Goal: Information Seeking & Learning: Compare options

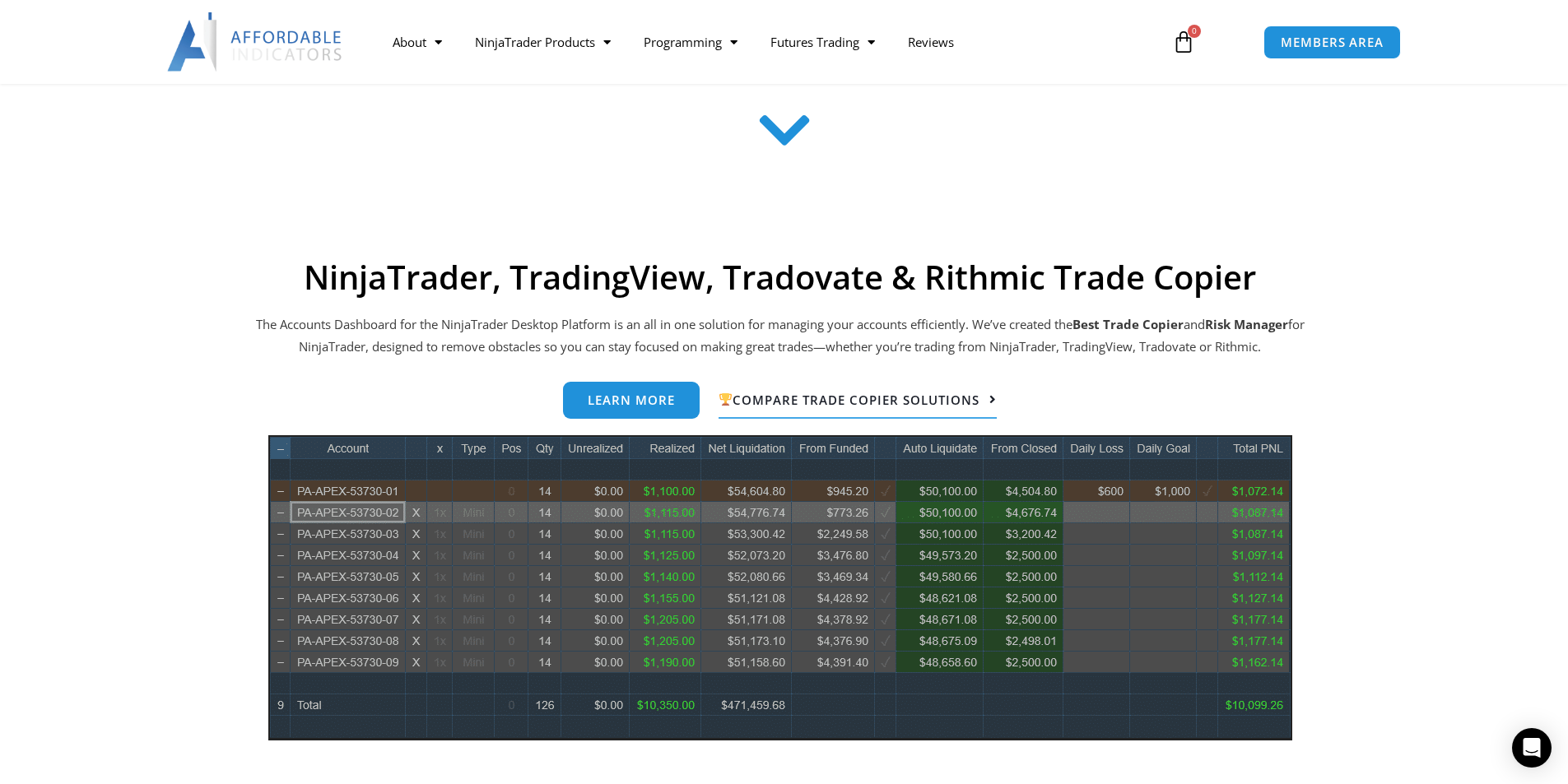
scroll to position [576, 0]
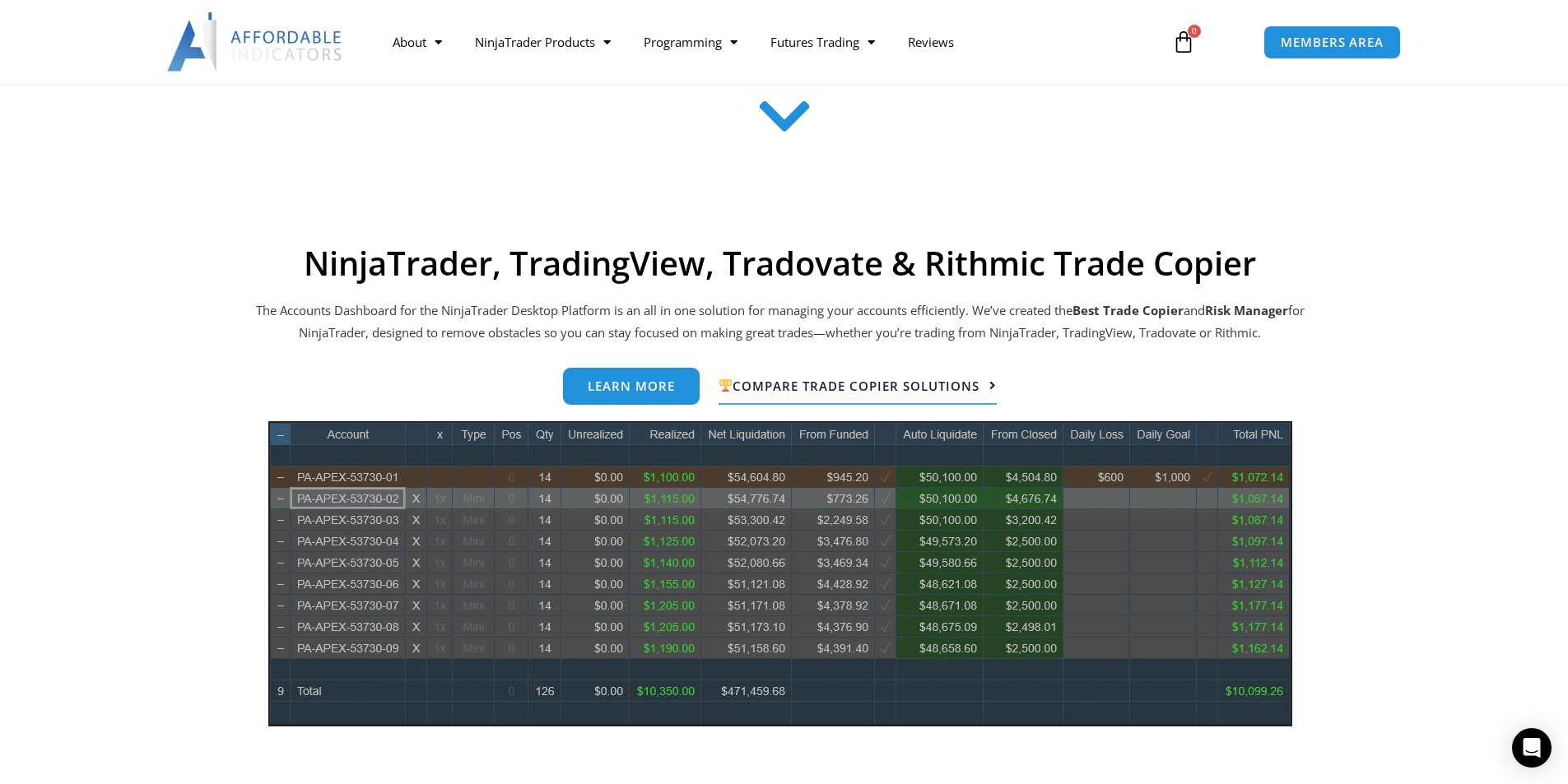
click at [866, 382] on span "Compare Trade Copier Solutions" at bounding box center [848, 386] width 260 height 13
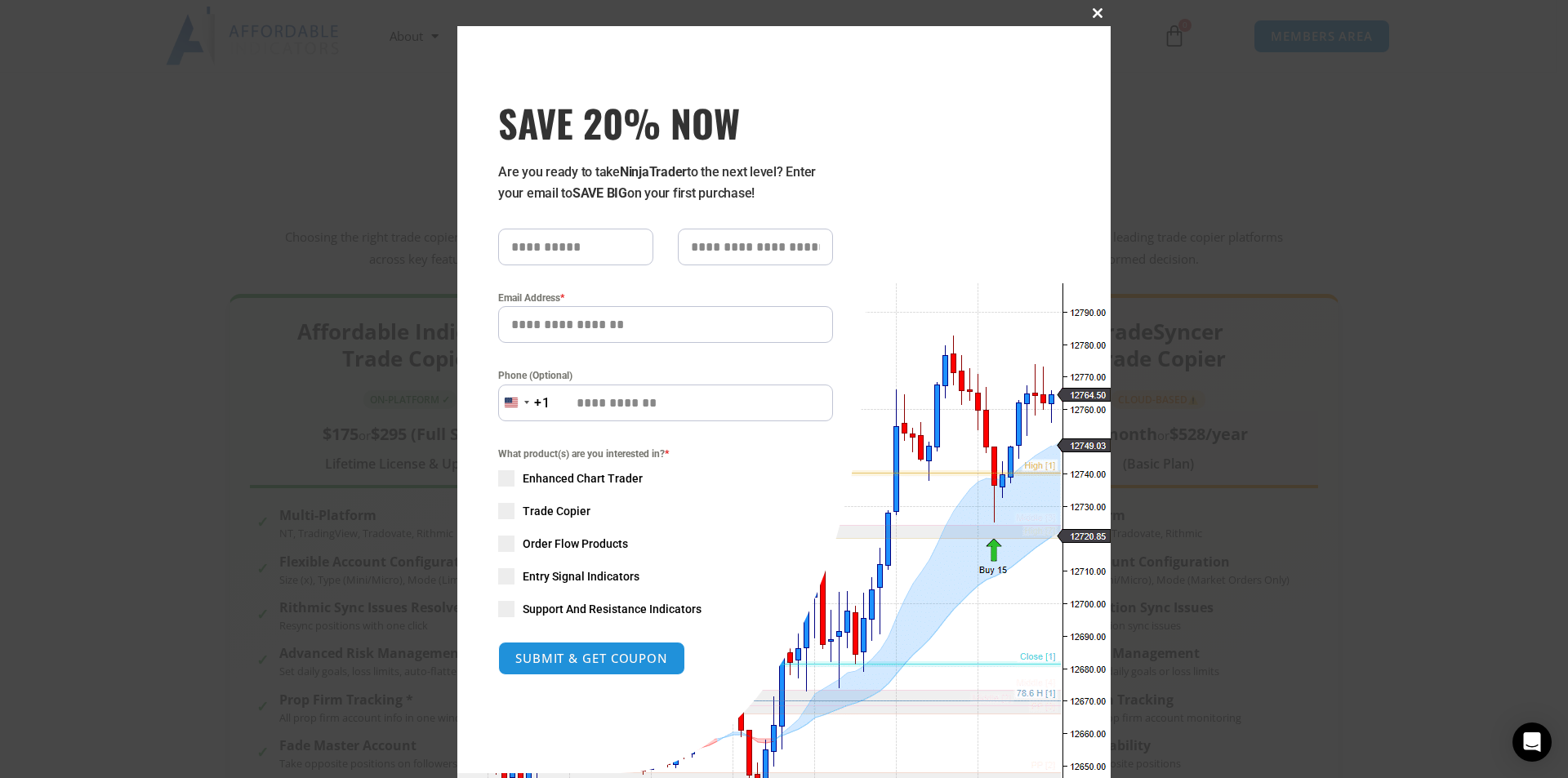
click at [1094, 10] on span "SAVE 20% NOW popup" at bounding box center [1097, 13] width 26 height 10
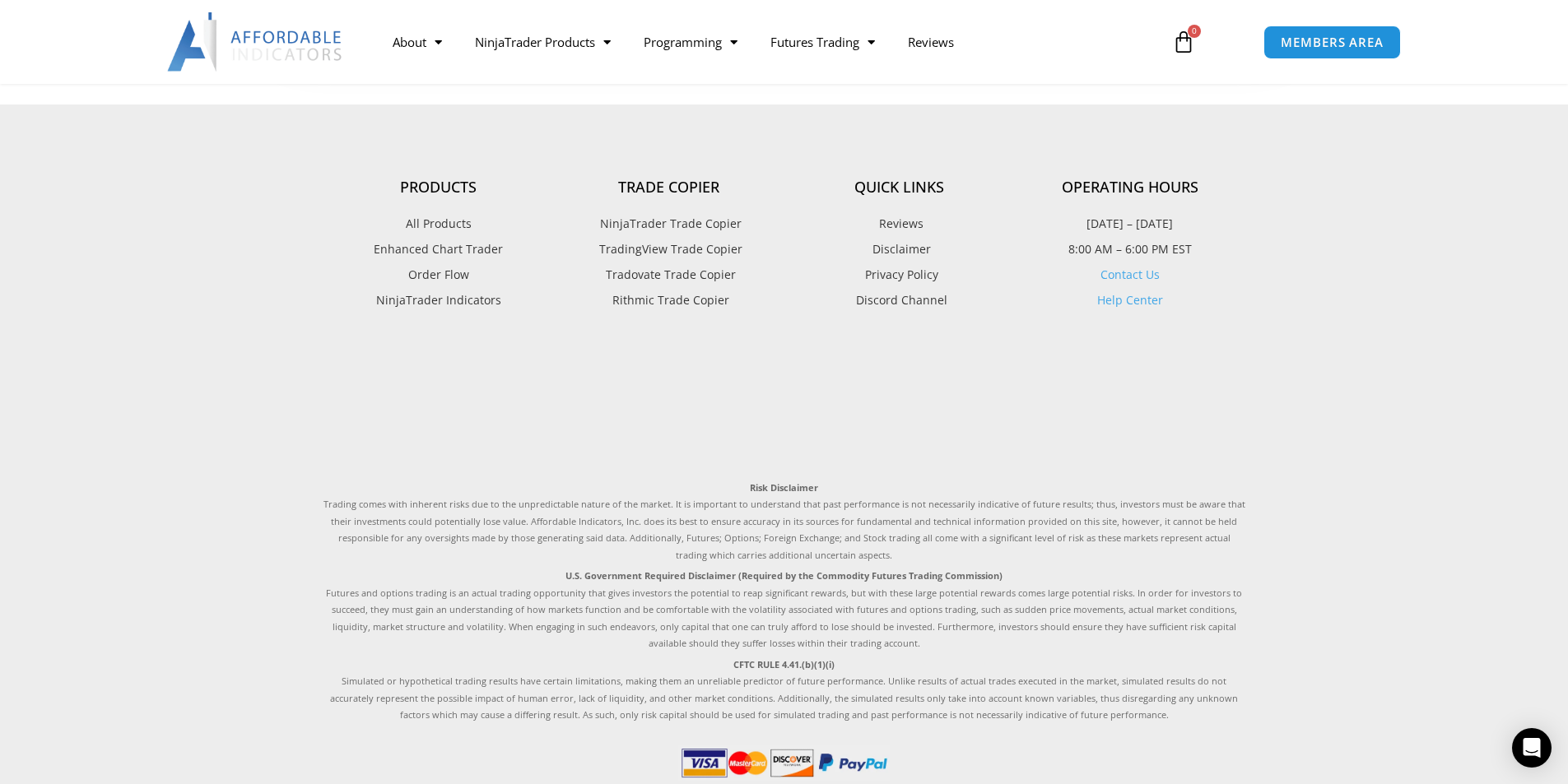
scroll to position [1353, 0]
